Goal: Task Accomplishment & Management: Complete application form

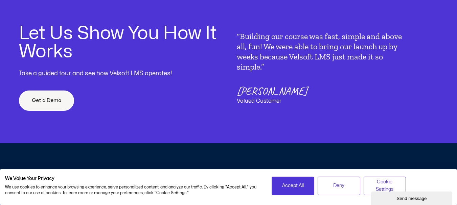
scroll to position [1929, 0]
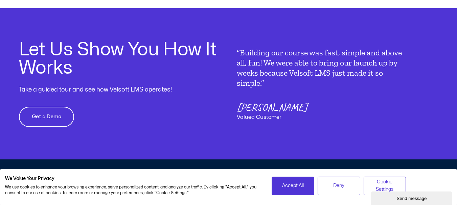
click at [54, 113] on span "Get a Demo" at bounding box center [46, 117] width 29 height 8
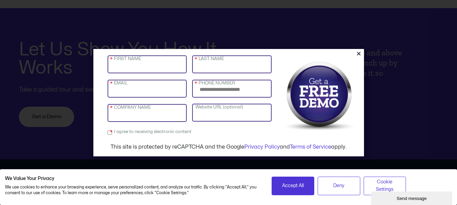
click at [127, 71] on input "FIRST NAME" at bounding box center [148, 64] width 80 height 18
type input "***"
click at [220, 70] on input "LAST NAME" at bounding box center [232, 64] width 80 height 18
type input "*****"
click at [148, 90] on input "EMAIL" at bounding box center [148, 89] width 80 height 18
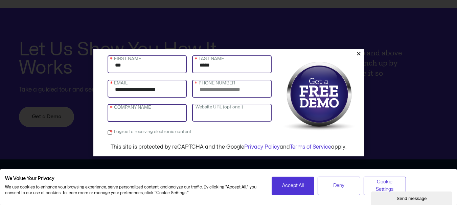
type input "**********"
click at [218, 91] on input "PHONE NUMBER" at bounding box center [232, 89] width 80 height 18
type input "**********"
click at [160, 115] on input "COMPANY NAME" at bounding box center [148, 113] width 80 height 18
type input "**********"
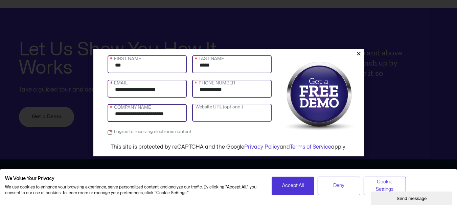
click at [111, 134] on label "I agree to receiving electronic content" at bounding box center [151, 132] width 81 height 9
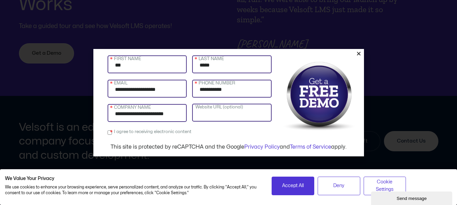
scroll to position [1996, 0]
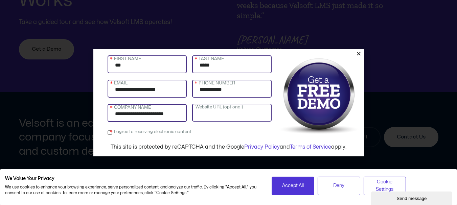
click at [325, 94] on img at bounding box center [320, 96] width 86 height 85
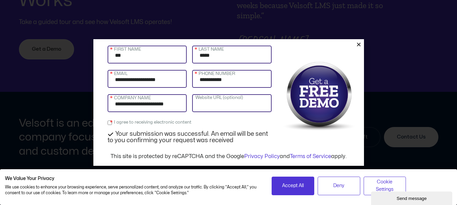
click at [360, 45] on icon "Close" at bounding box center [358, 44] width 5 height 5
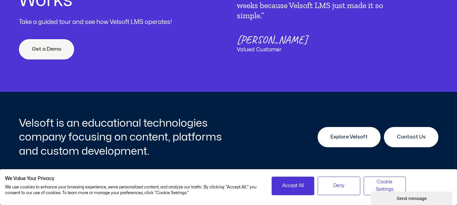
click at [351, 133] on span "Explore Velsoft" at bounding box center [349, 137] width 37 height 8
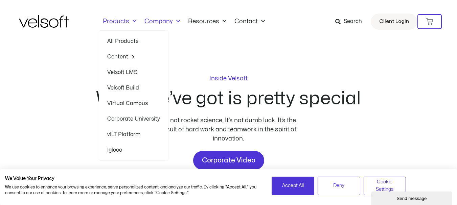
click at [114, 20] on link "Products" at bounding box center [120, 21] width 42 height 7
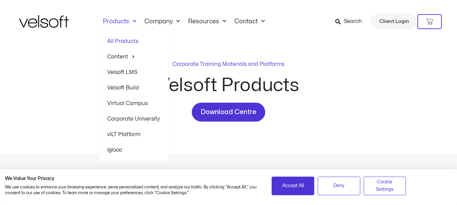
click at [135, 22] on span "Menu" at bounding box center [132, 21] width 7 height 11
click at [124, 72] on link "Velsoft LMS" at bounding box center [133, 73] width 53 height 16
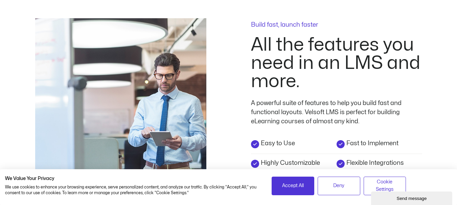
scroll to position [1149, 0]
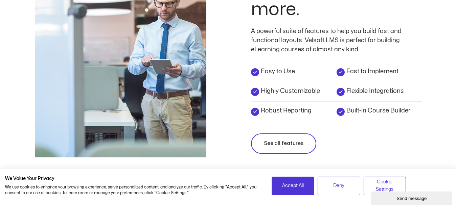
click at [275, 140] on span "See all features" at bounding box center [284, 144] width 40 height 8
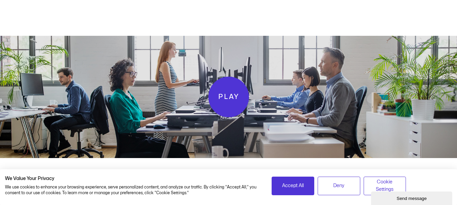
scroll to position [1319, 0]
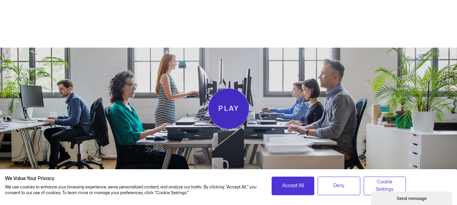
click at [220, 104] on span "Play" at bounding box center [228, 109] width 21 height 11
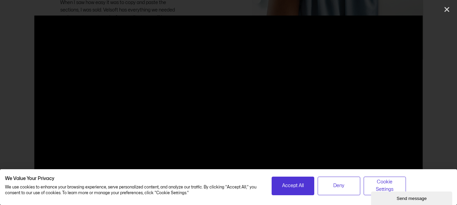
scroll to position [1818, 0]
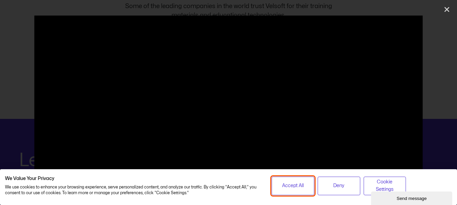
click at [290, 184] on span "Accept All" at bounding box center [293, 185] width 22 height 7
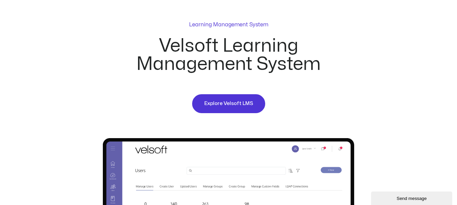
scroll to position [295, 0]
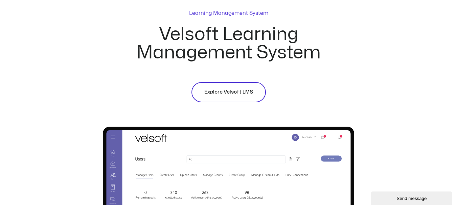
click at [229, 89] on span "Explore Velsoft LMS" at bounding box center [228, 92] width 49 height 8
